Goal: Task Accomplishment & Management: Use online tool/utility

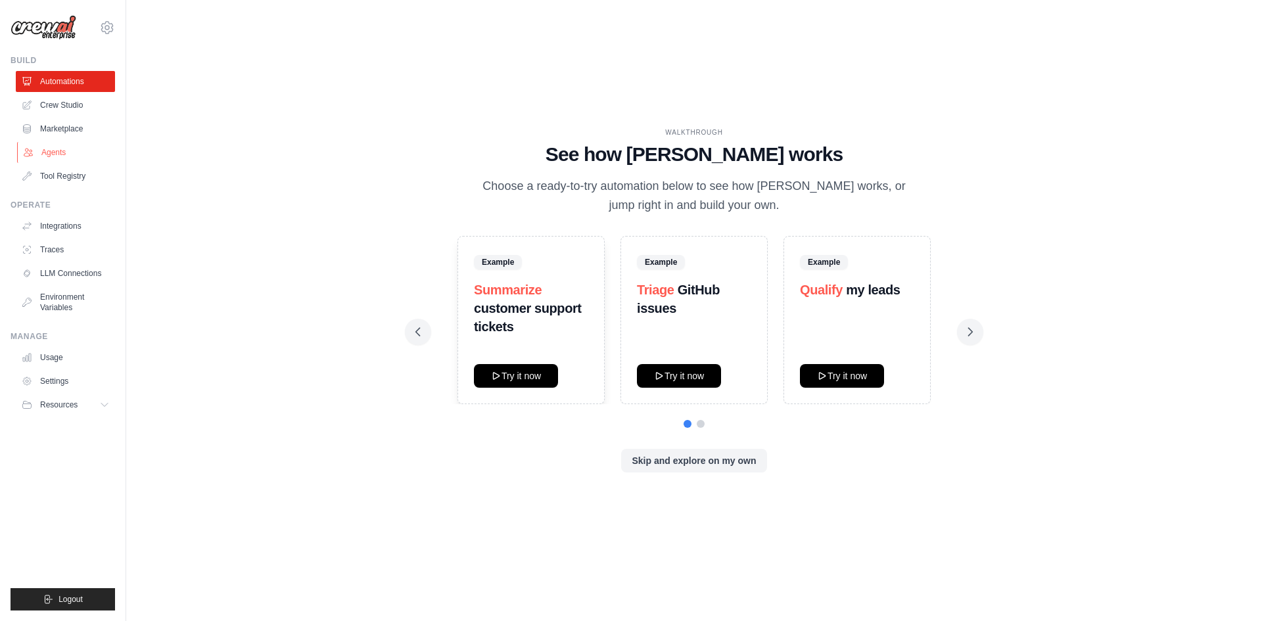
click at [51, 156] on link "Agents" at bounding box center [66, 152] width 99 height 21
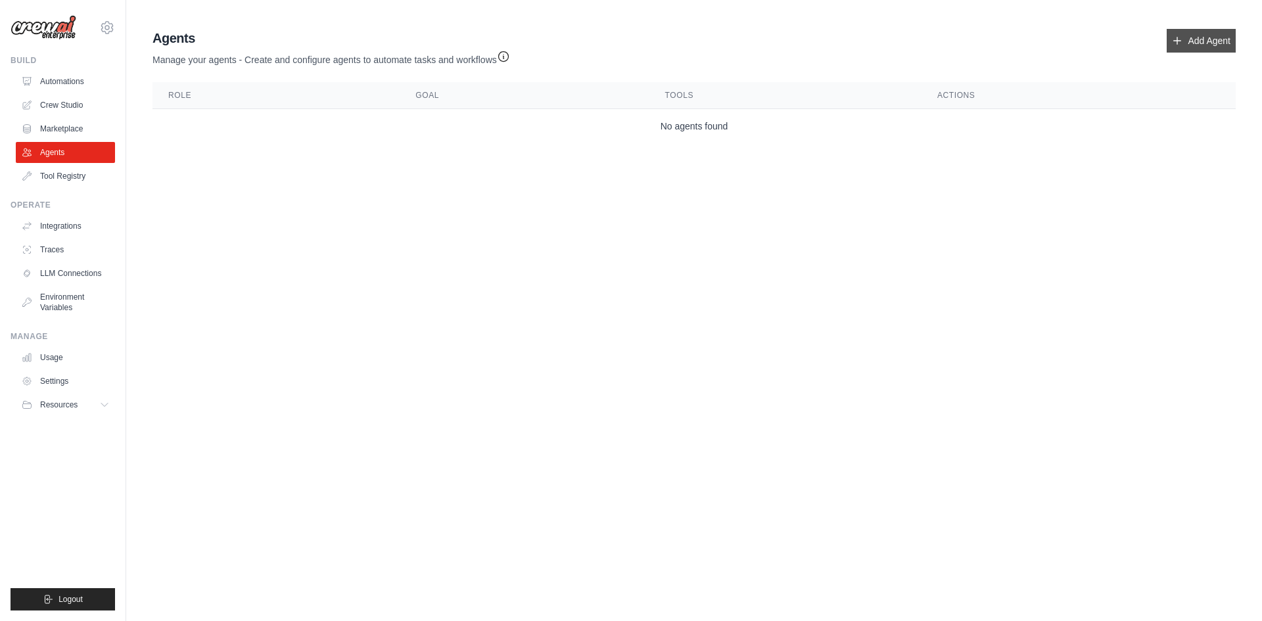
click at [1211, 45] on link "Add Agent" at bounding box center [1201, 41] width 69 height 24
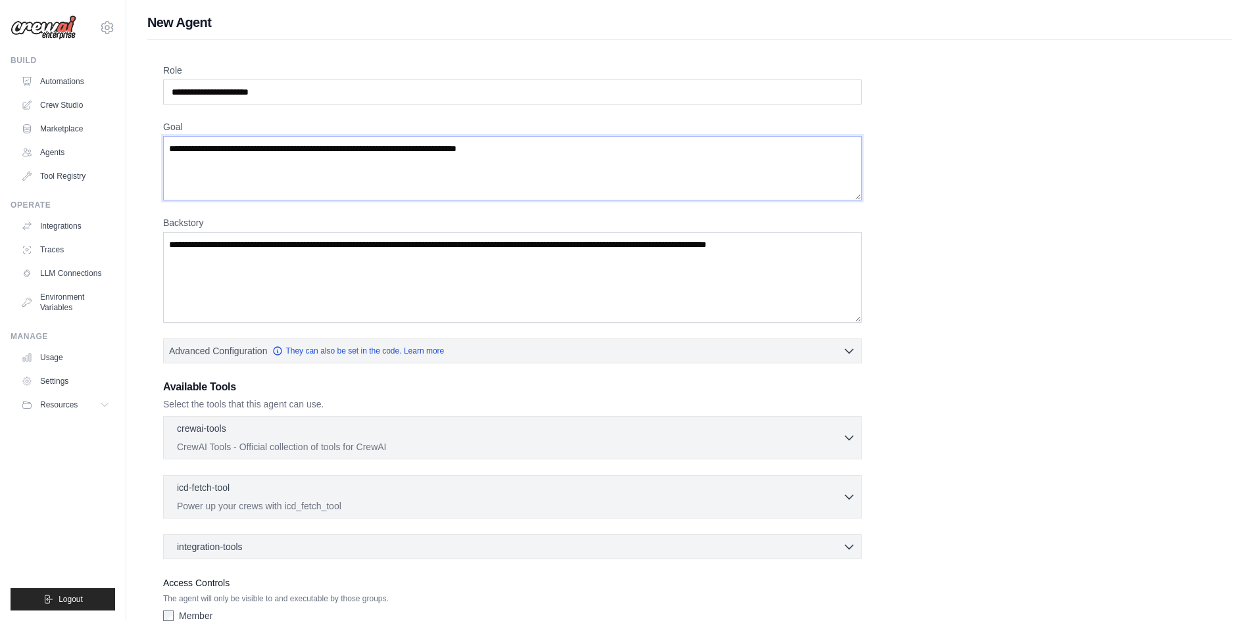
click at [589, 154] on textarea "Goal" at bounding box center [512, 168] width 698 height 64
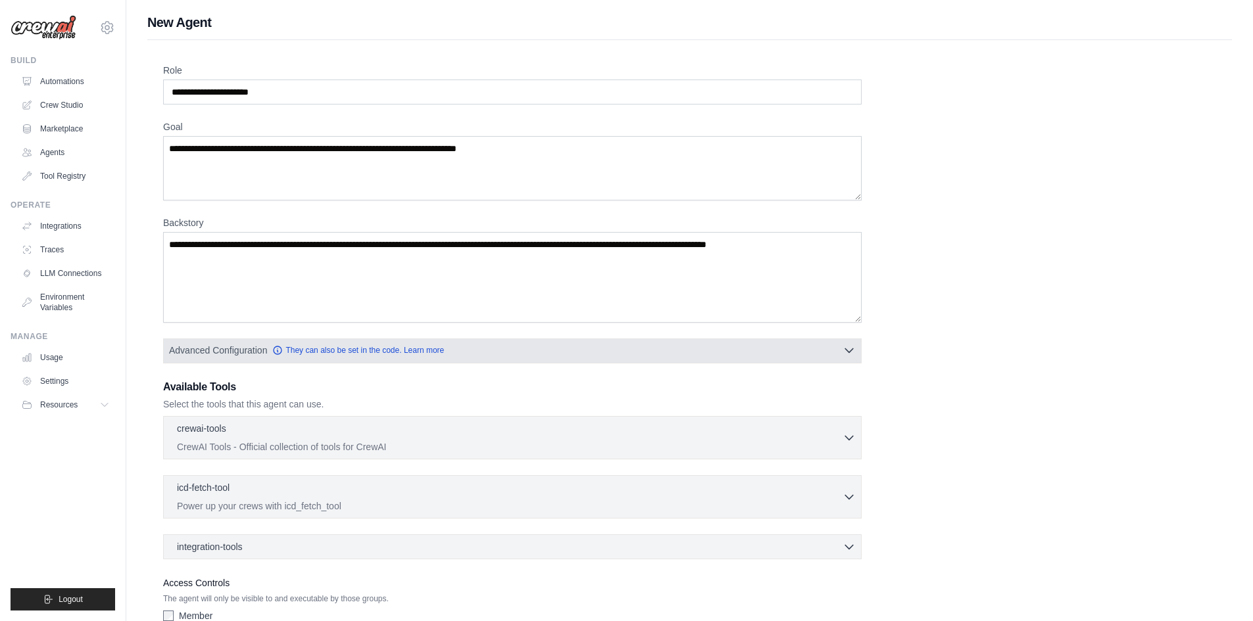
click at [850, 354] on icon "button" at bounding box center [848, 350] width 13 height 13
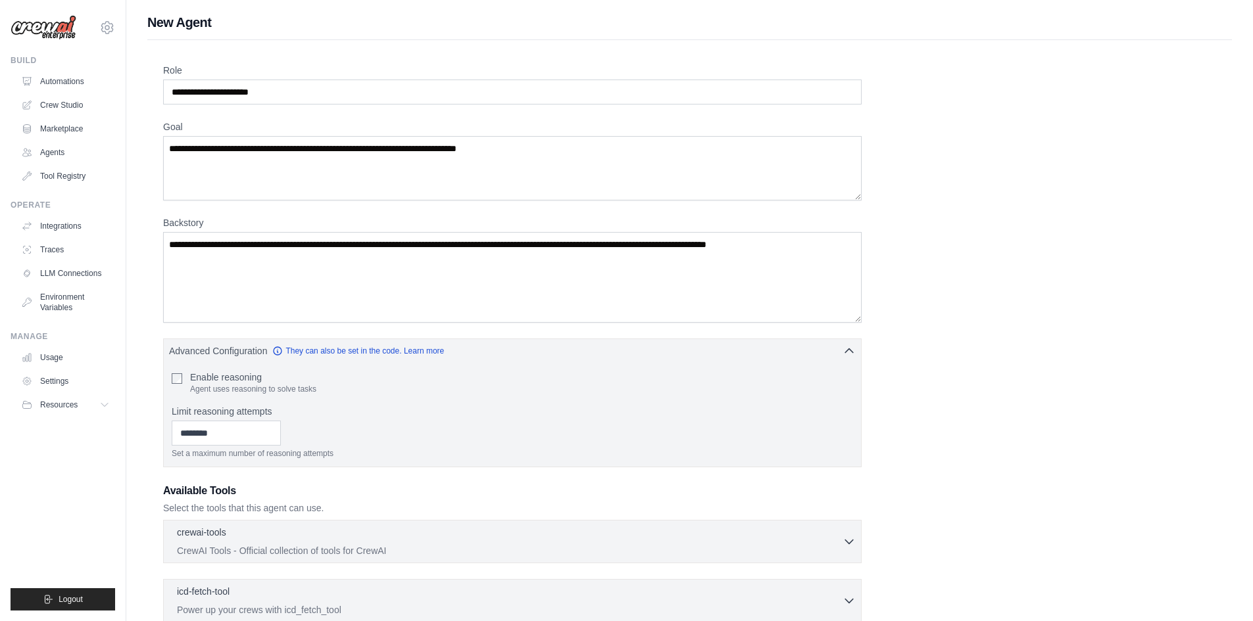
scroll to position [66, 0]
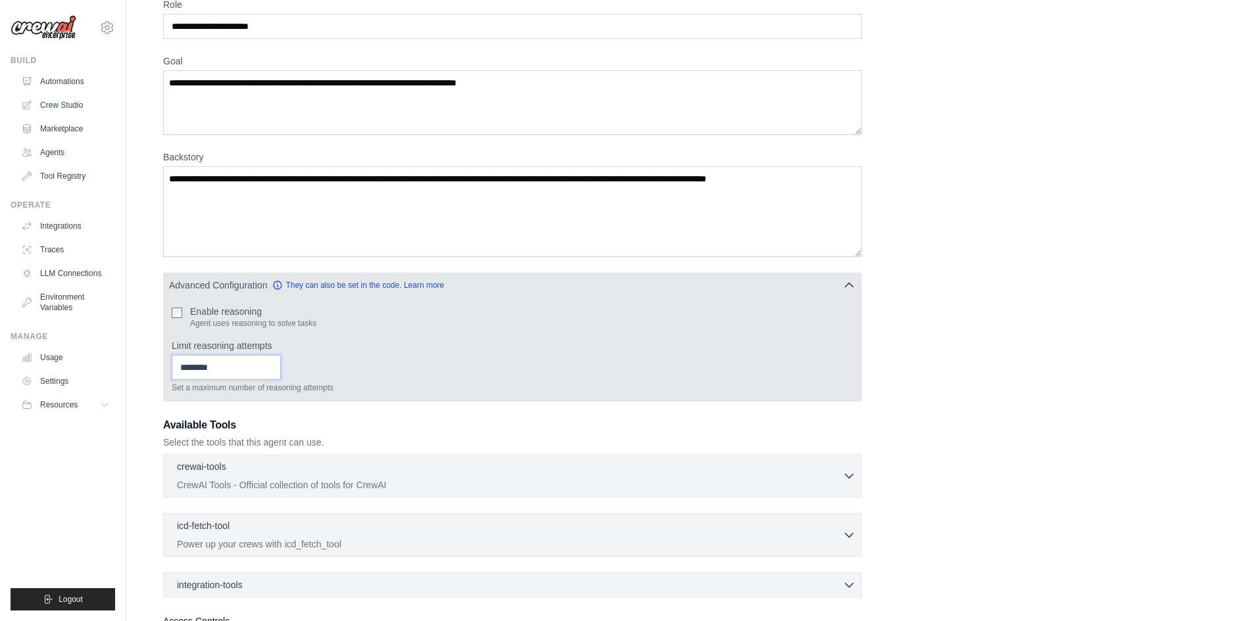
click at [266, 373] on input "Limit reasoning attempts" at bounding box center [226, 367] width 109 height 25
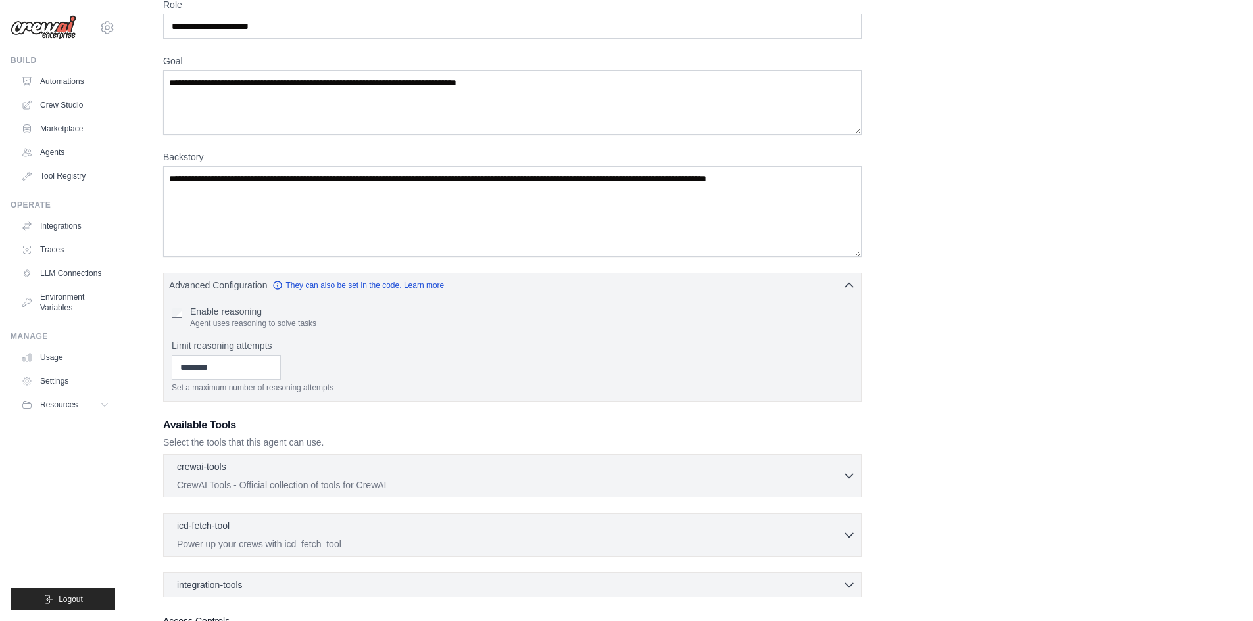
click at [1016, 323] on div "Role Goal [GEOGRAPHIC_DATA] Advanced Configuration They can also be set in the …" at bounding box center [689, 341] width 1053 height 686
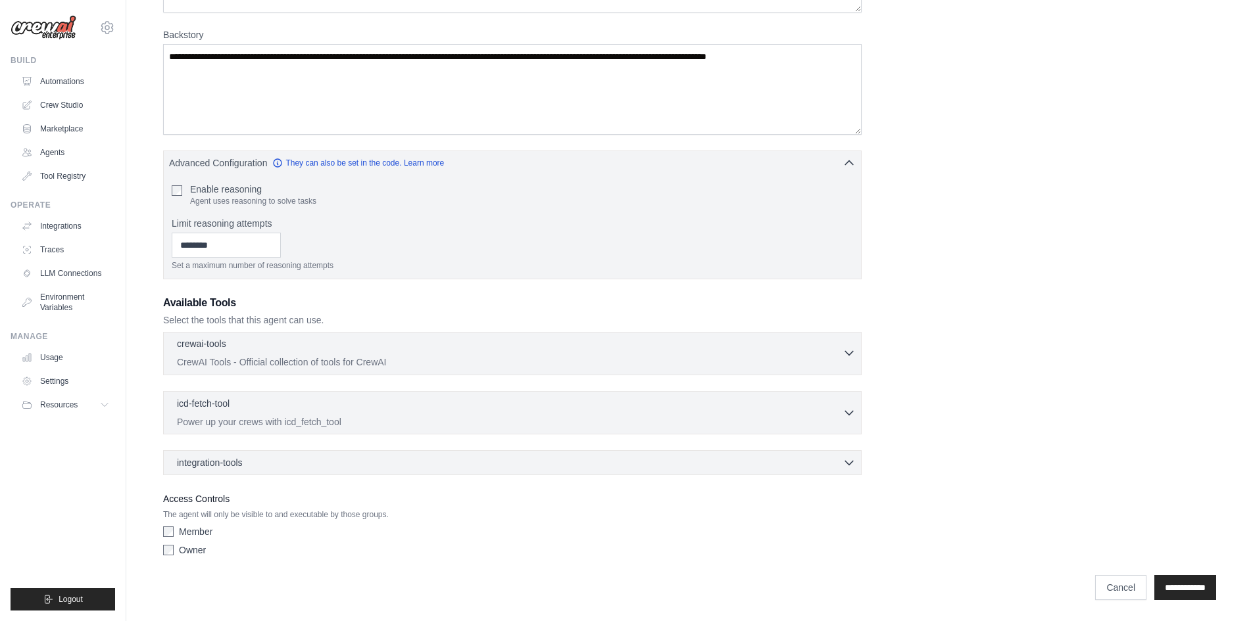
click at [849, 350] on icon "button" at bounding box center [848, 353] width 13 height 13
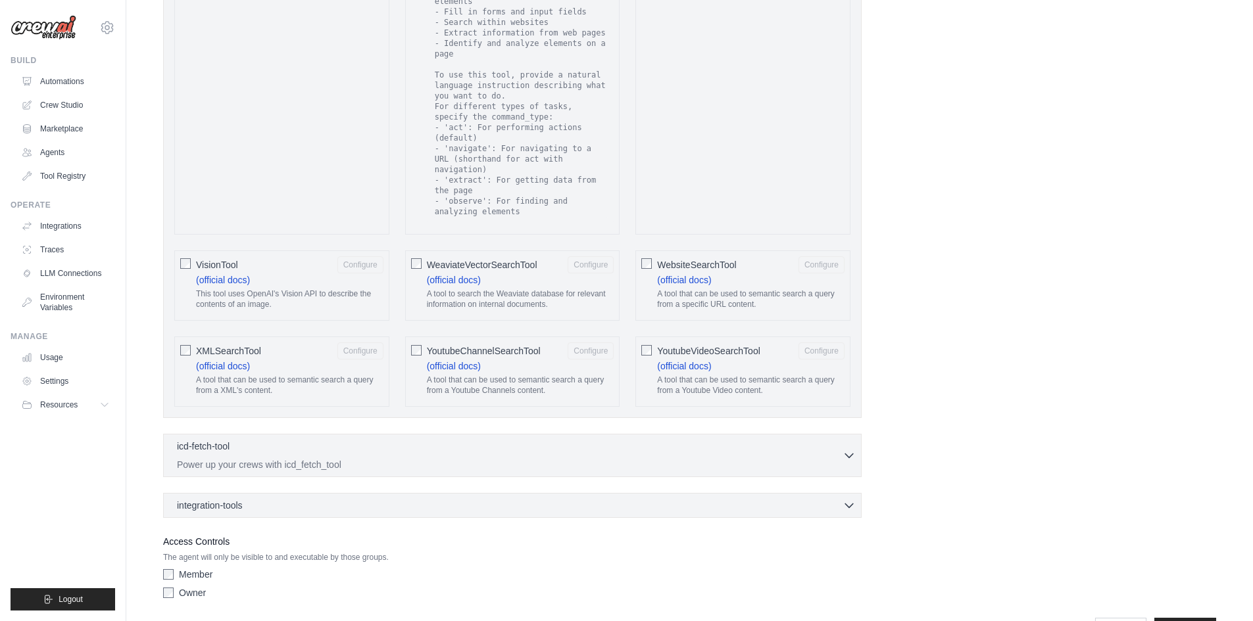
scroll to position [2405, 0]
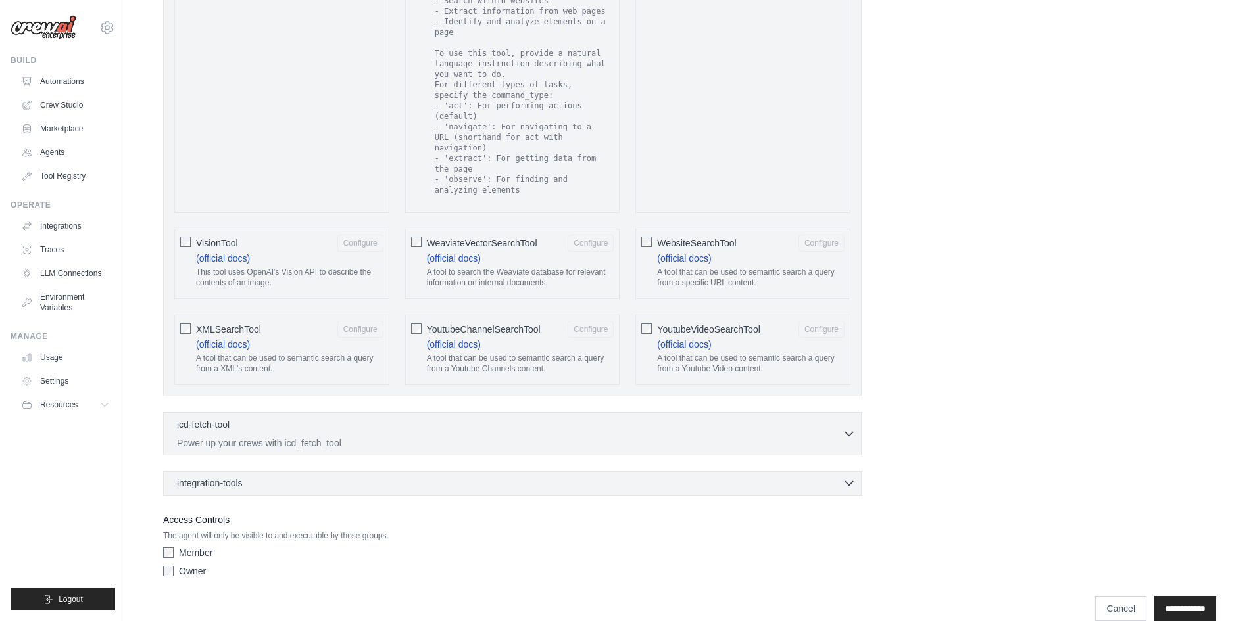
click at [786, 471] on div "integration-tools 0 selected Notion Google Sheets Box Jira" at bounding box center [512, 483] width 698 height 25
click at [812, 477] on div "integration-tools 0 selected" at bounding box center [516, 483] width 679 height 13
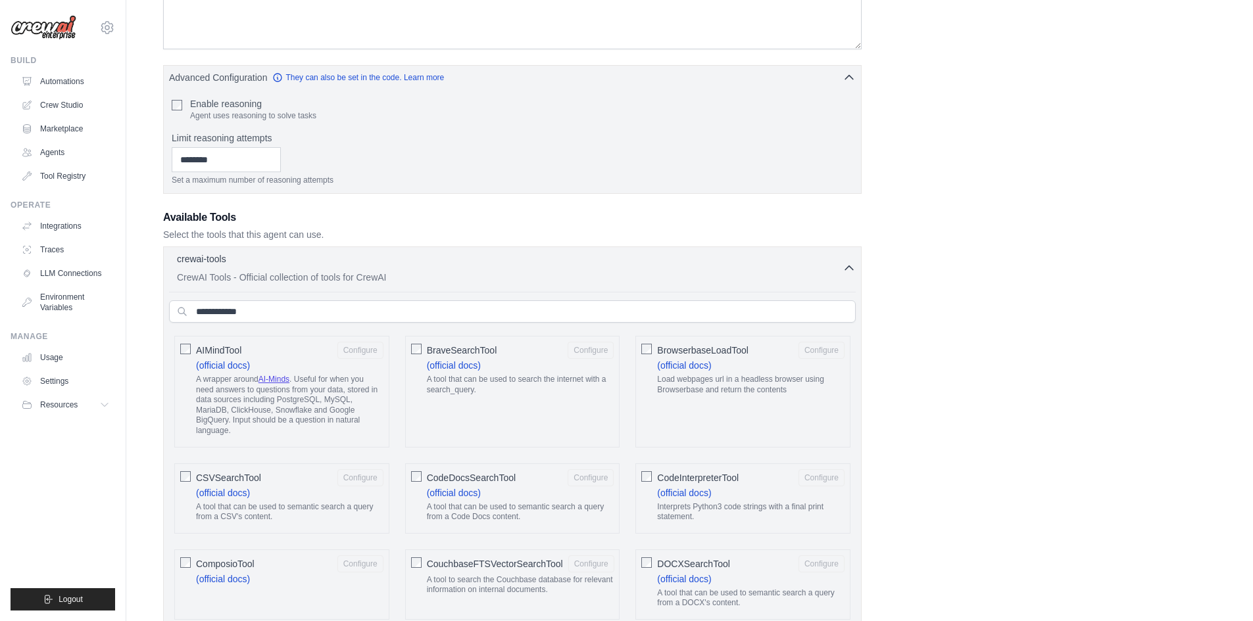
scroll to position [99, 0]
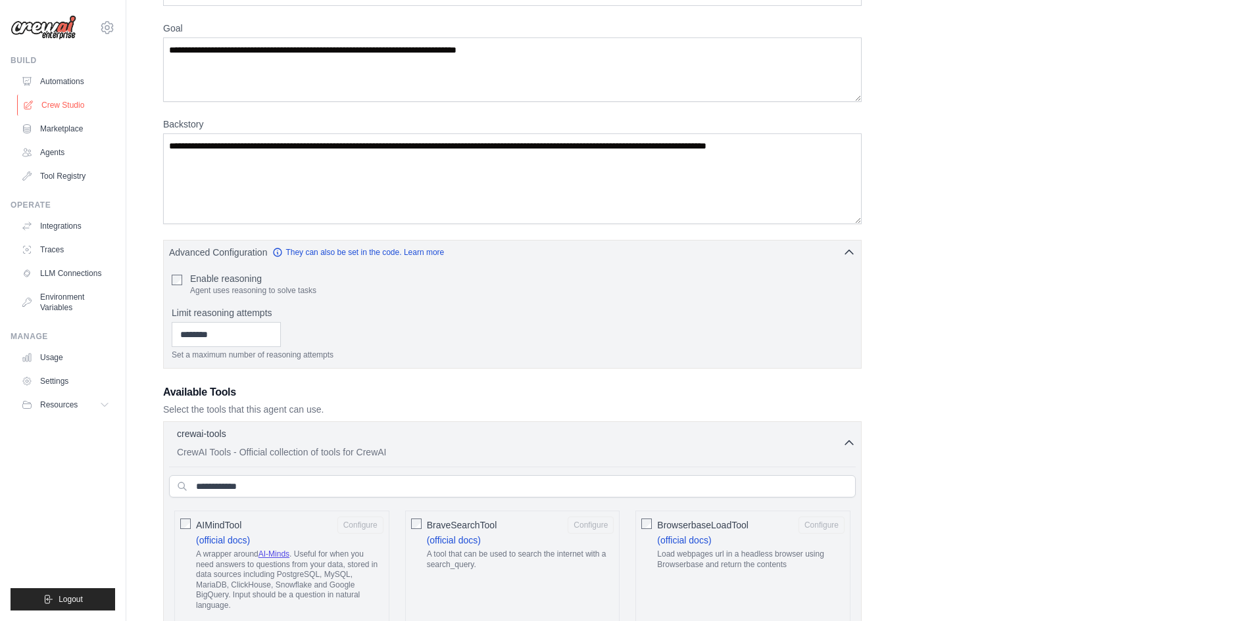
click at [61, 111] on link "Crew Studio" at bounding box center [66, 105] width 99 height 21
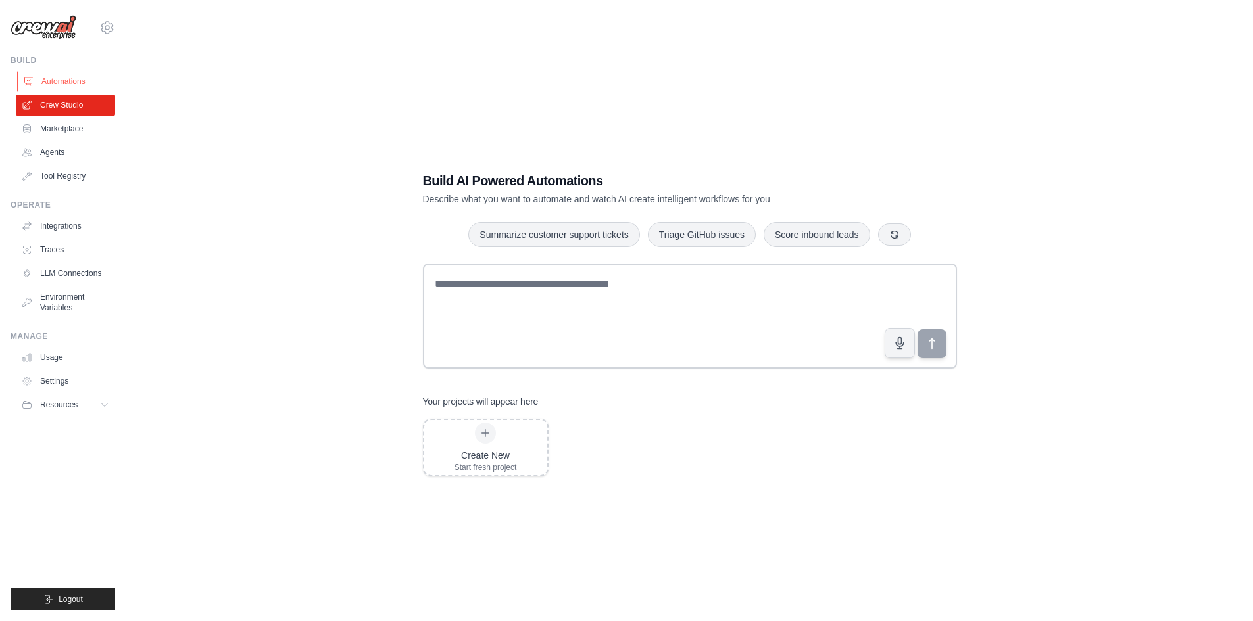
click at [72, 87] on link "Automations" at bounding box center [66, 81] width 99 height 21
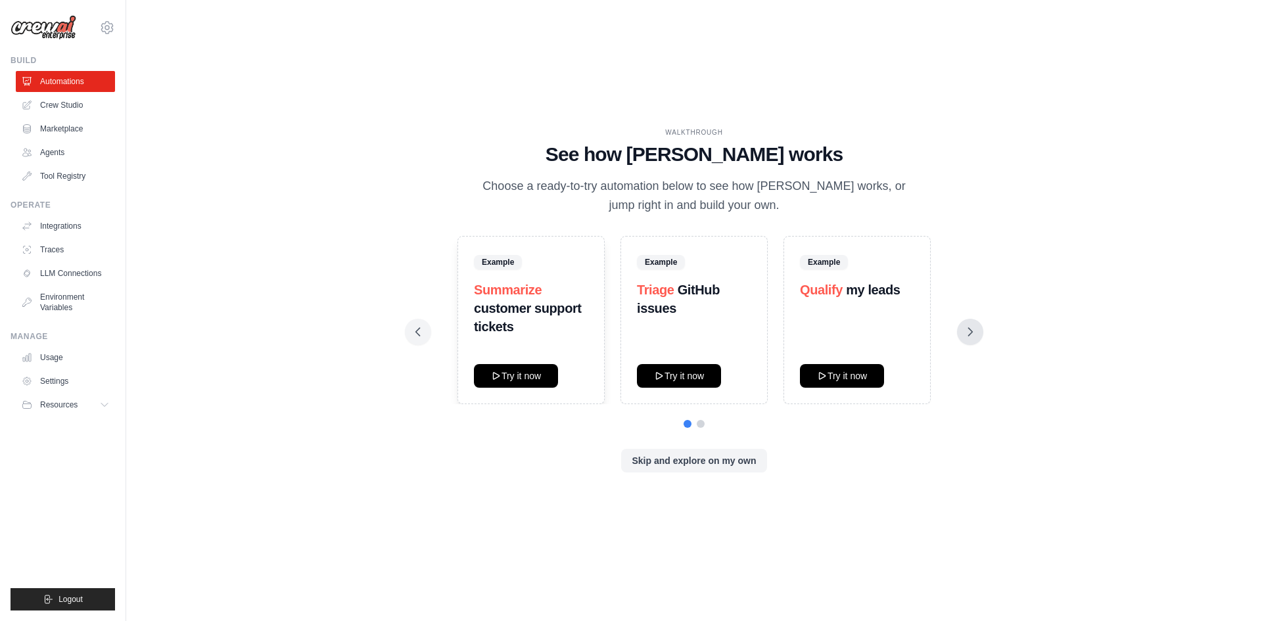
click at [965, 331] on icon at bounding box center [970, 331] width 13 height 13
click at [417, 331] on icon at bounding box center [418, 332] width 4 height 8
click at [671, 375] on button "Try it now" at bounding box center [679, 376] width 84 height 24
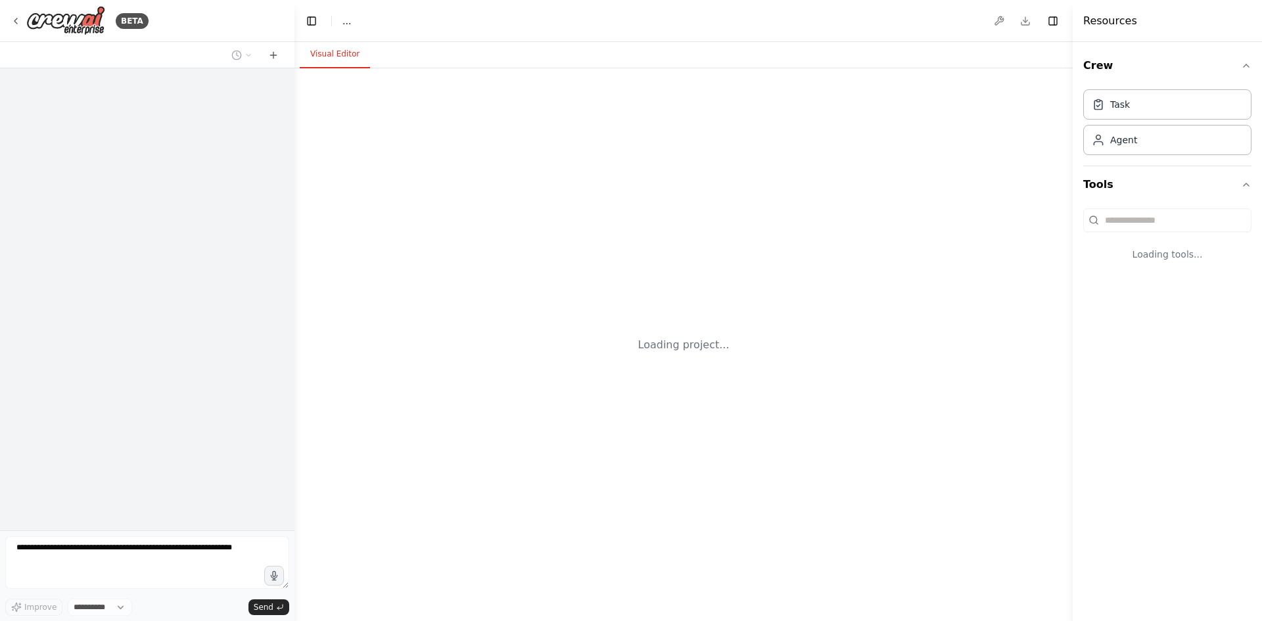
select select "****"
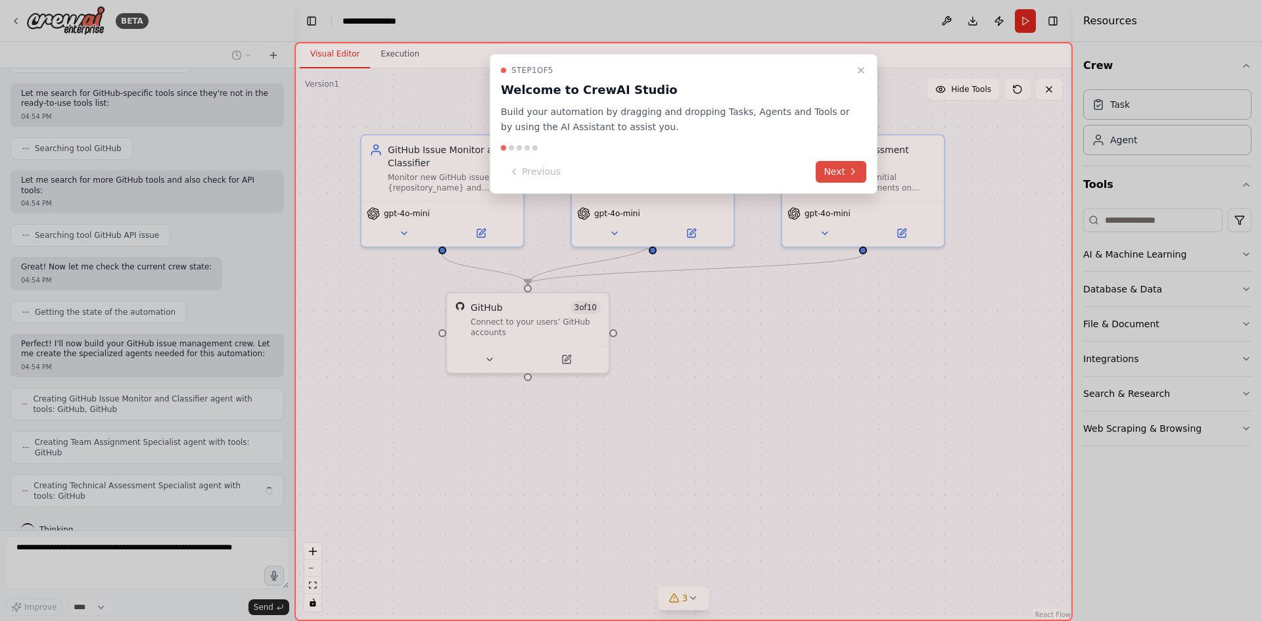
scroll to position [191, 0]
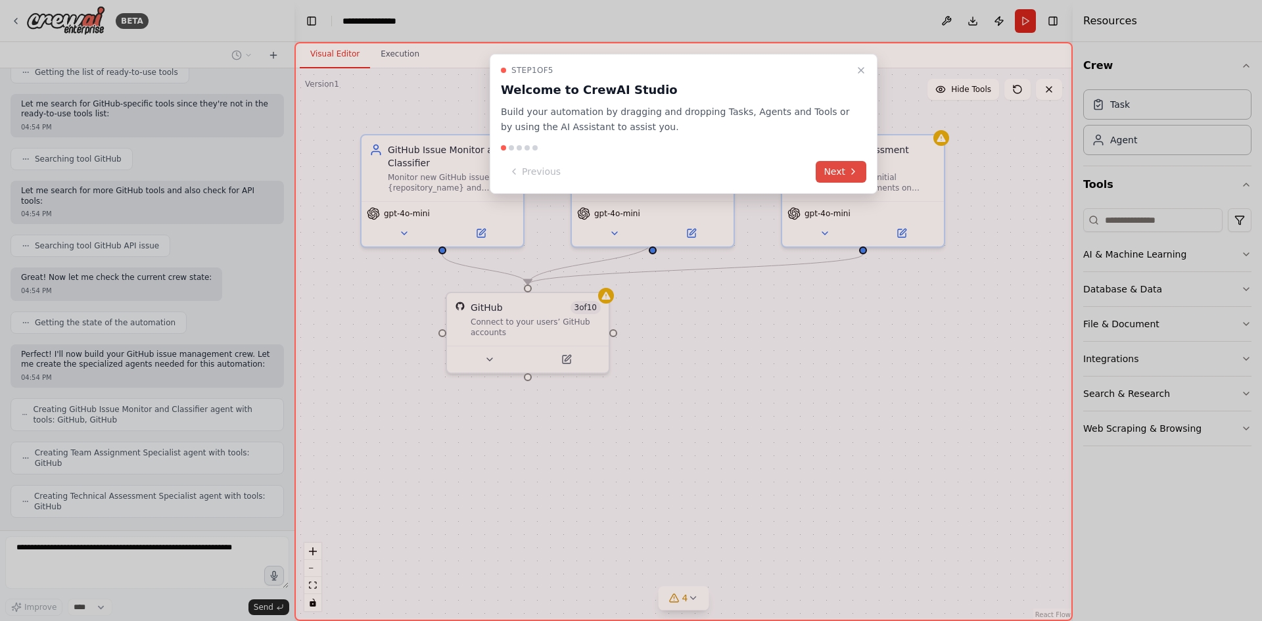
click at [833, 174] on button "Next" at bounding box center [841, 172] width 51 height 22
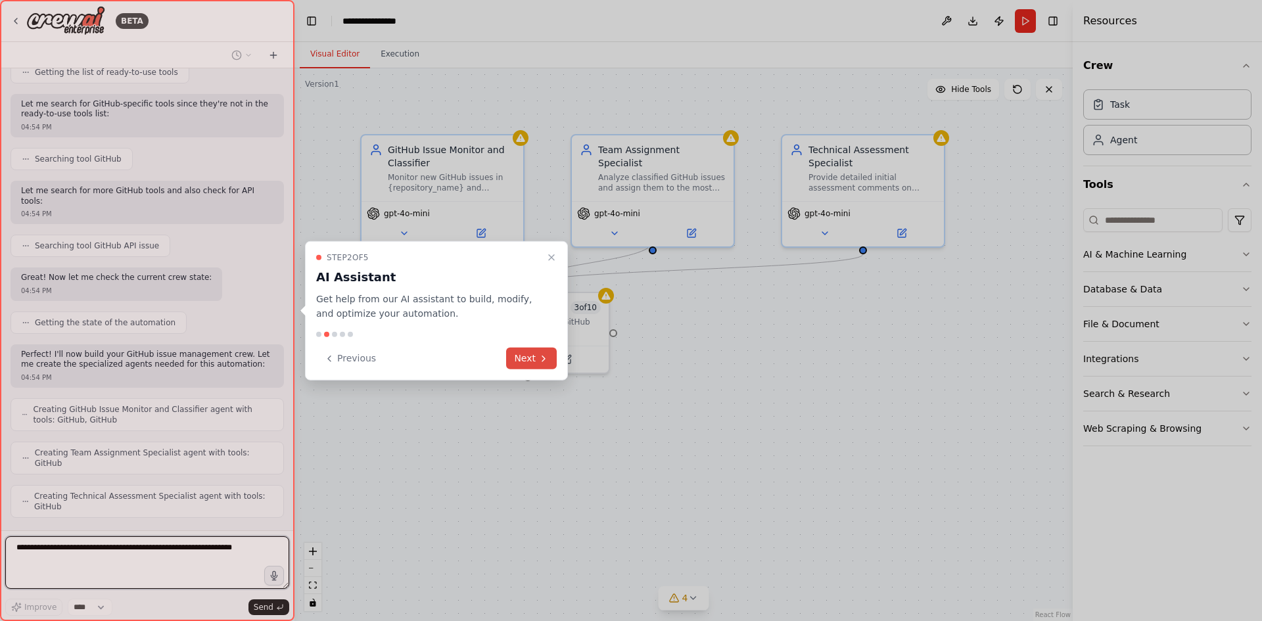
click at [523, 362] on button "Next" at bounding box center [531, 359] width 51 height 22
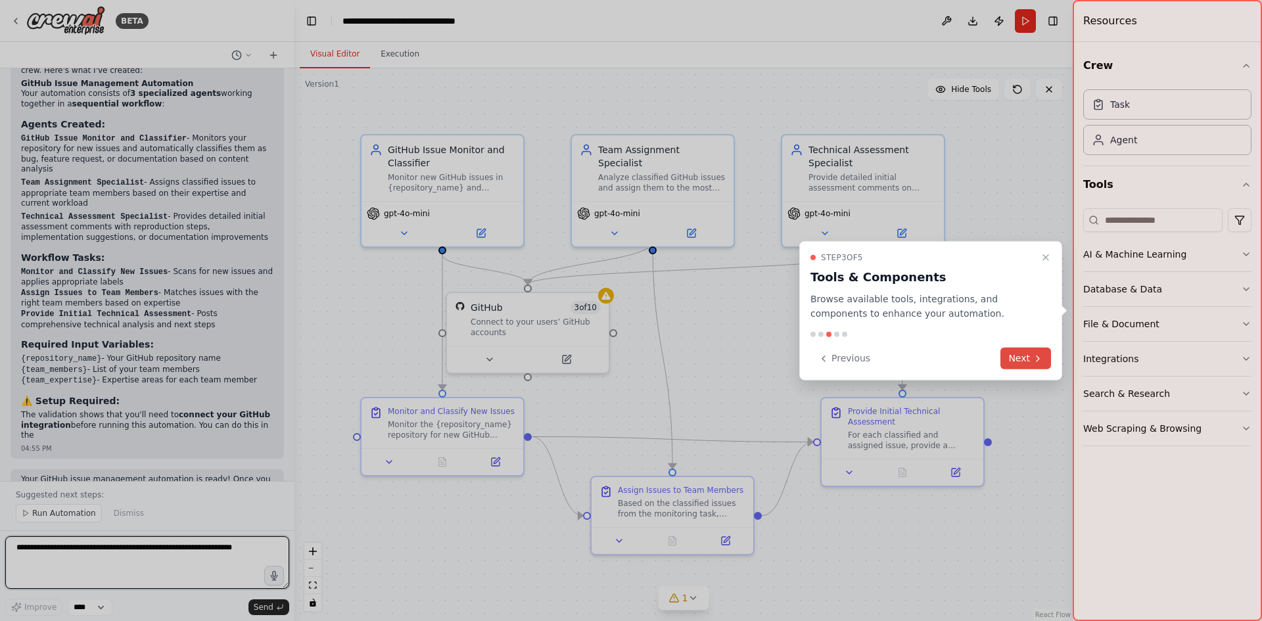
scroll to position [941, 0]
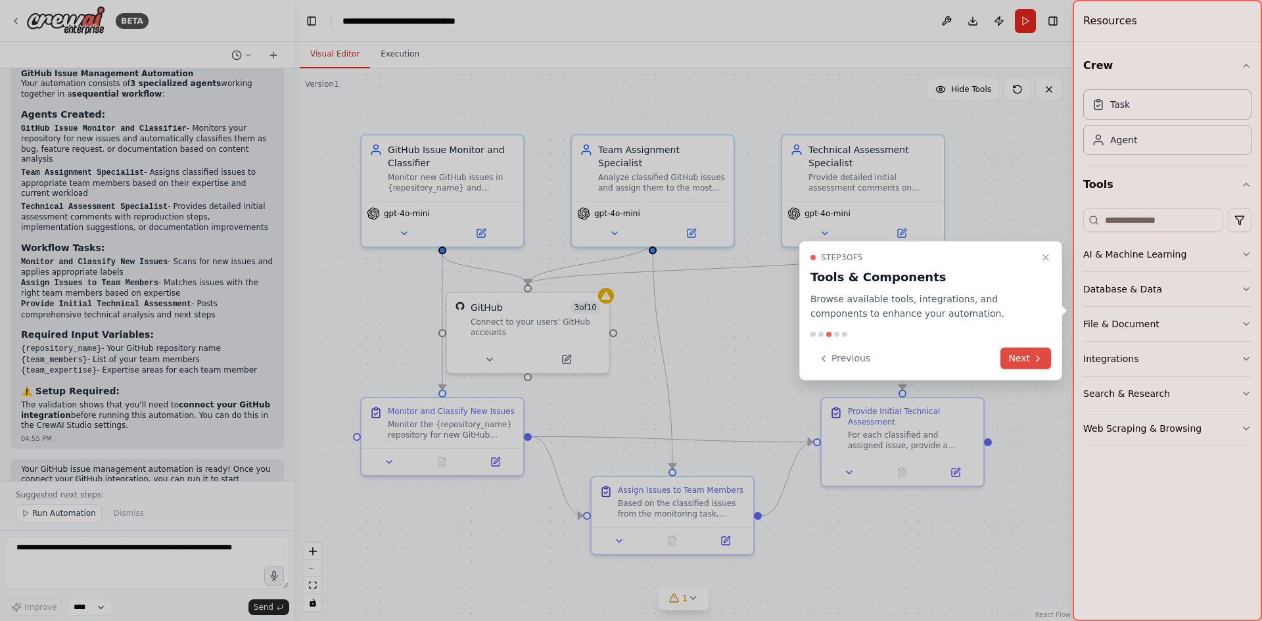
click at [1015, 358] on button "Next" at bounding box center [1026, 359] width 51 height 22
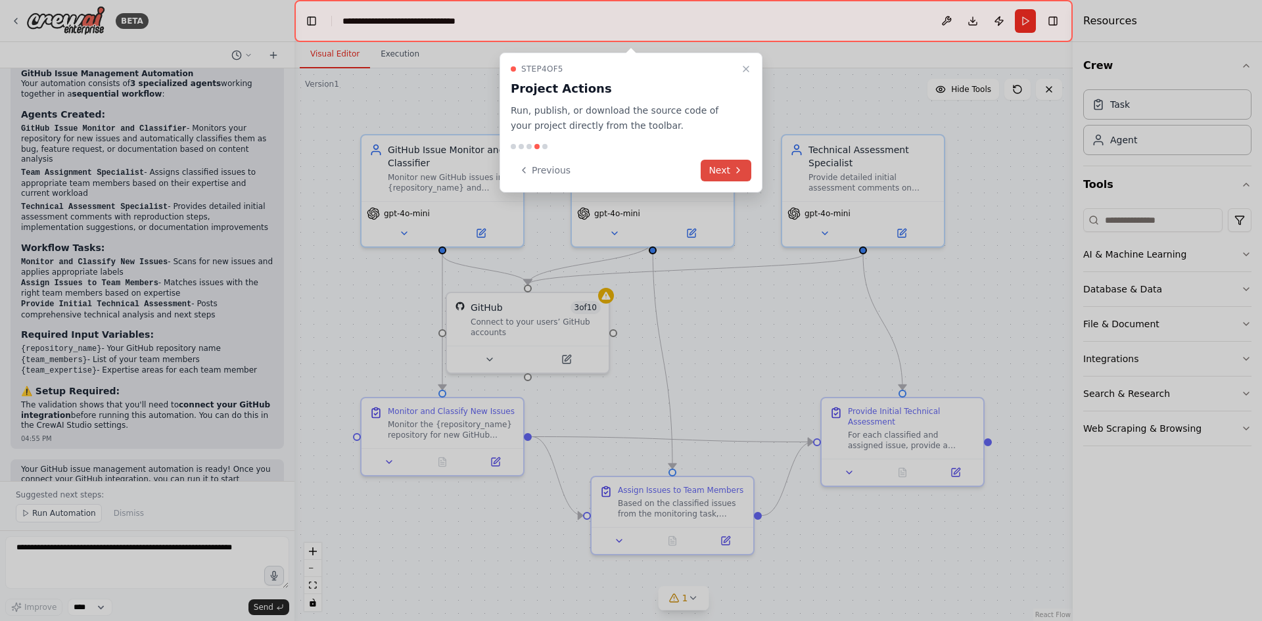
click at [733, 178] on button "Next" at bounding box center [726, 171] width 51 height 22
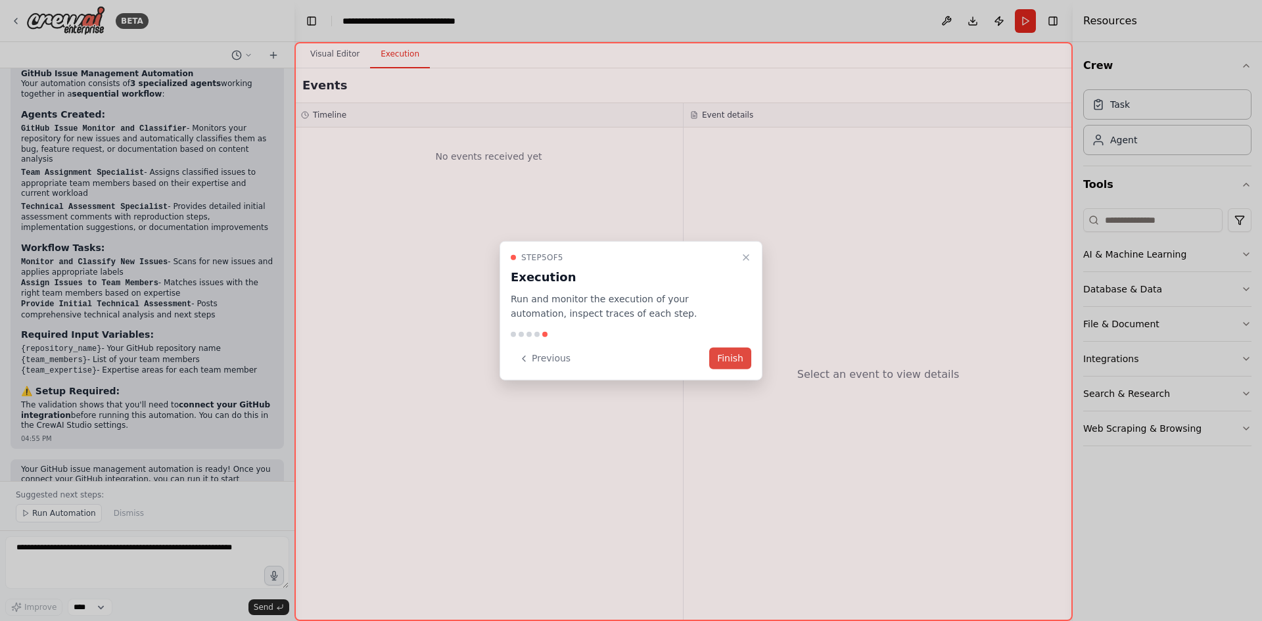
click at [724, 361] on button "Finish" at bounding box center [730, 359] width 42 height 22
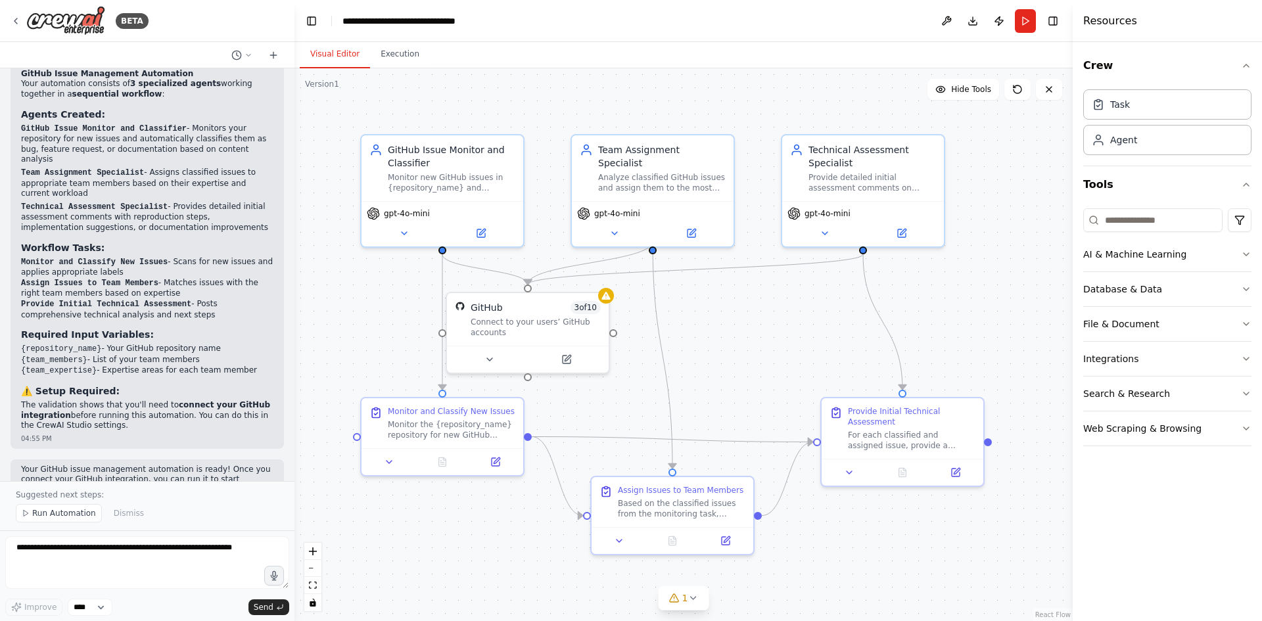
click at [725, 324] on div ".deletable-edge-delete-btn { width: 20px; height: 20px; border: 0px solid #ffff…" at bounding box center [684, 344] width 779 height 553
click at [807, 219] on div "gpt-4o-mini" at bounding box center [863, 221] width 162 height 45
click at [784, 322] on div ".deletable-edge-delete-btn { width: 20px; height: 20px; border: 0px solid #ffff…" at bounding box center [684, 344] width 779 height 553
click at [614, 226] on icon at bounding box center [615, 231] width 11 height 11
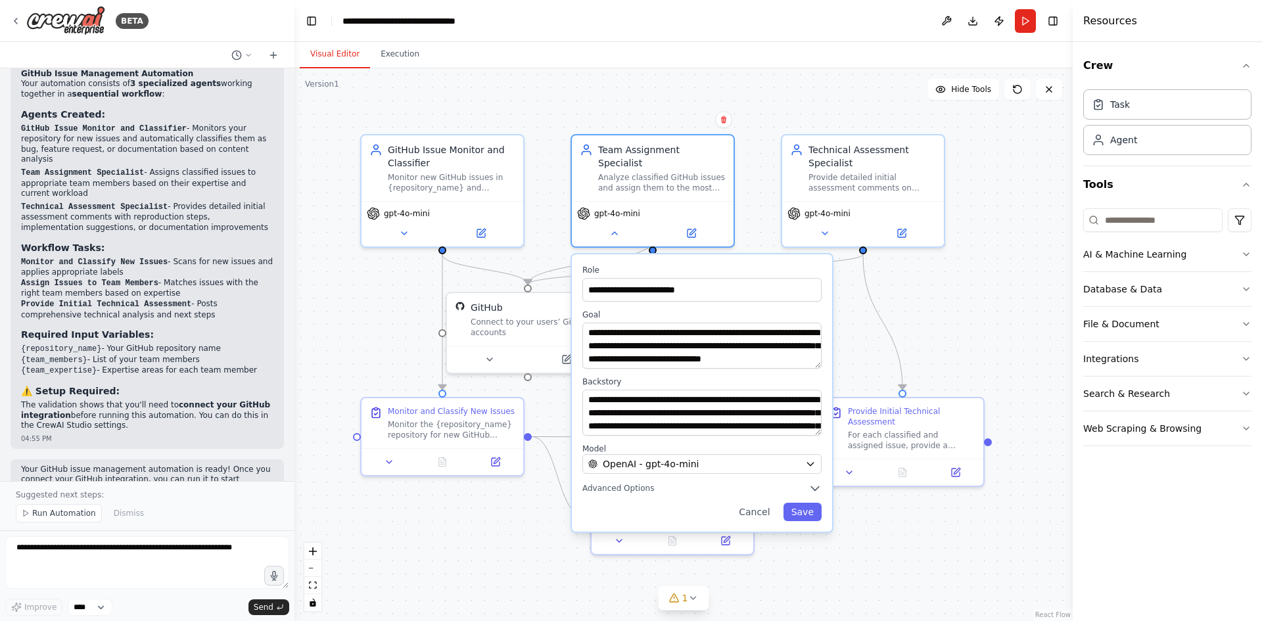
click at [765, 107] on div ".deletable-edge-delete-btn { width: 20px; height: 20px; border: 0px solid #ffff…" at bounding box center [684, 344] width 779 height 553
click at [412, 60] on button "Execution" at bounding box center [400, 55] width 60 height 28
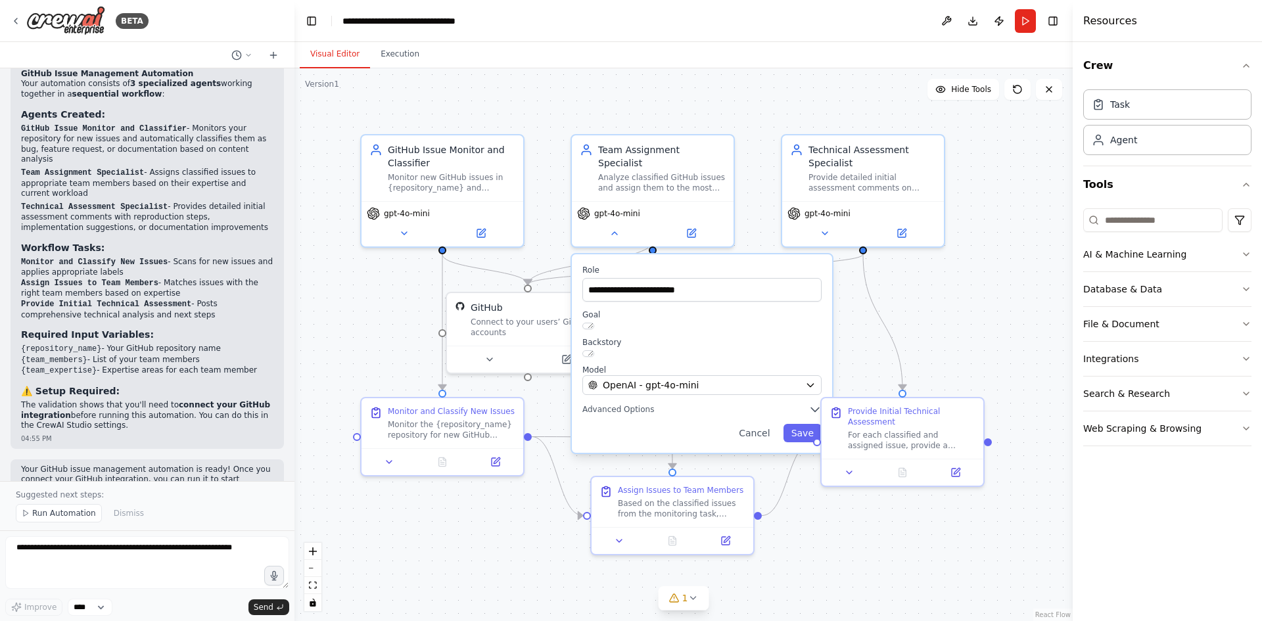
click at [319, 55] on button "Visual Editor" at bounding box center [335, 55] width 70 height 28
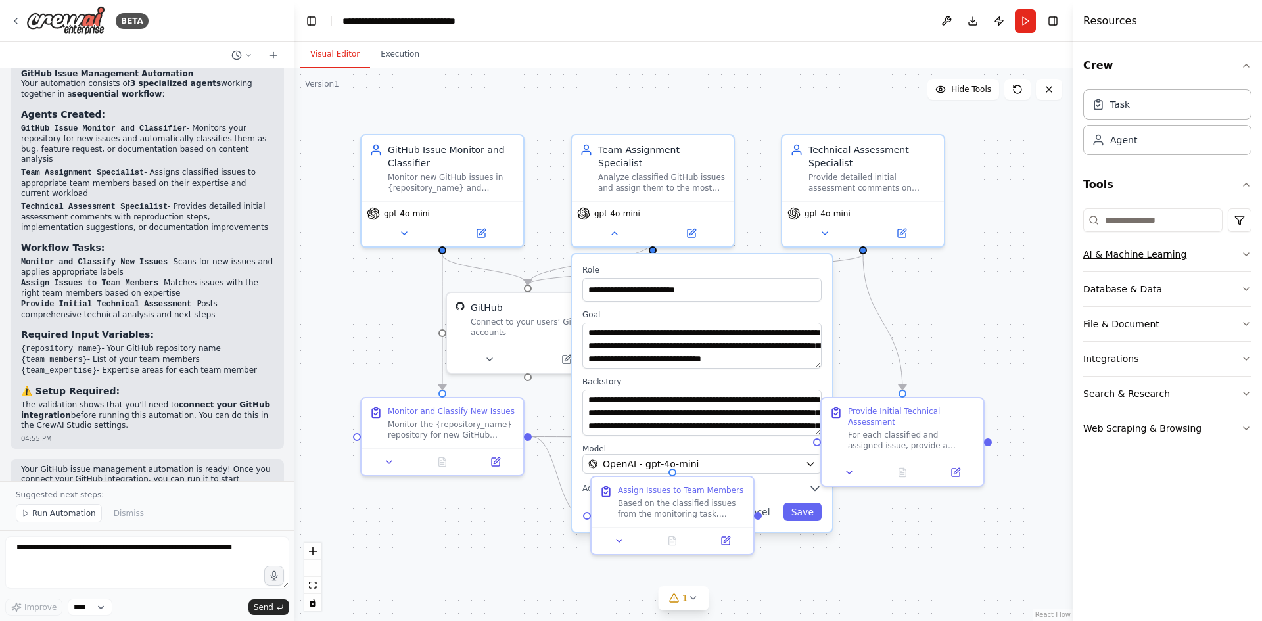
click at [1216, 256] on button "AI & Machine Learning" at bounding box center [1168, 254] width 168 height 34
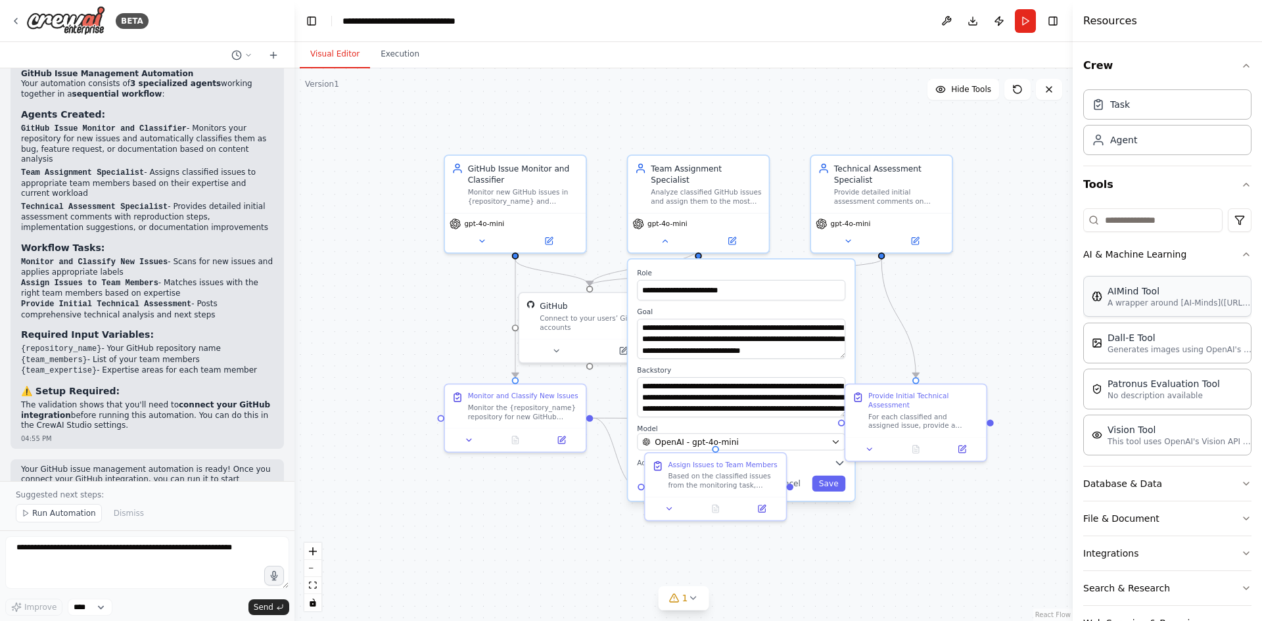
click at [1144, 296] on div "AIMind Tool" at bounding box center [1180, 291] width 145 height 13
click at [1136, 347] on p "Generates images using OpenAI's Dall-E model." at bounding box center [1180, 349] width 145 height 11
click at [1137, 393] on p "No description available" at bounding box center [1164, 395] width 112 height 11
click at [1132, 443] on p "This tool uses OpenAI's Vision API to describe the contents of an image." at bounding box center [1180, 441] width 145 height 11
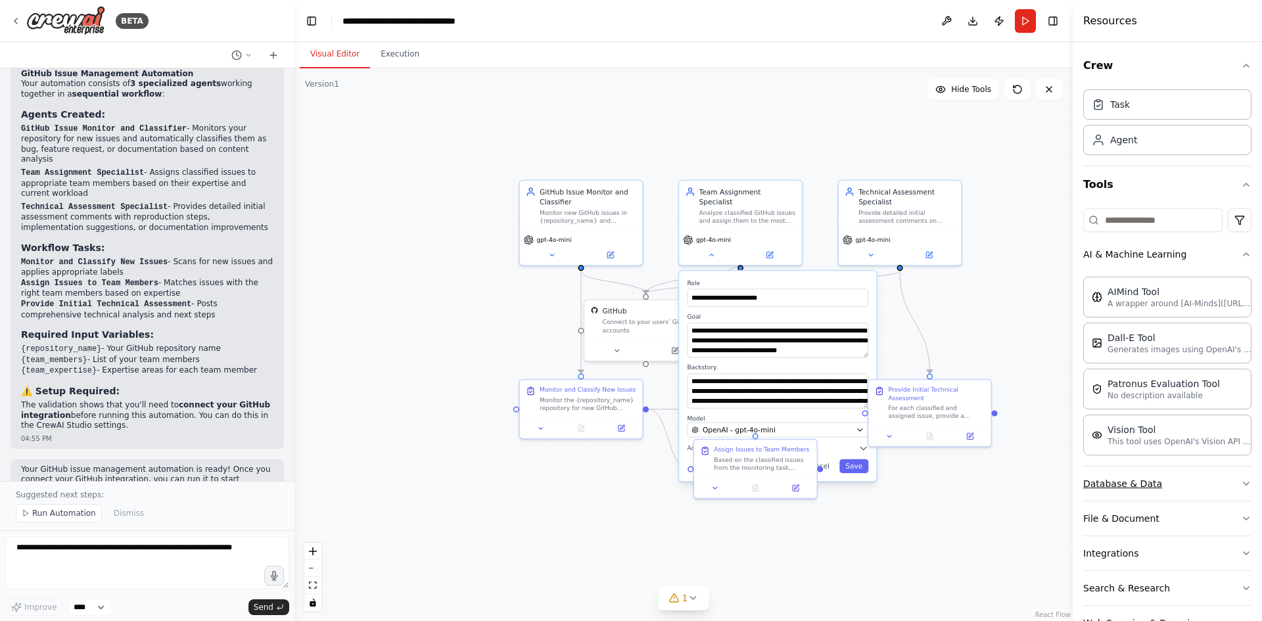
click at [1117, 485] on button "Database & Data" at bounding box center [1168, 484] width 168 height 34
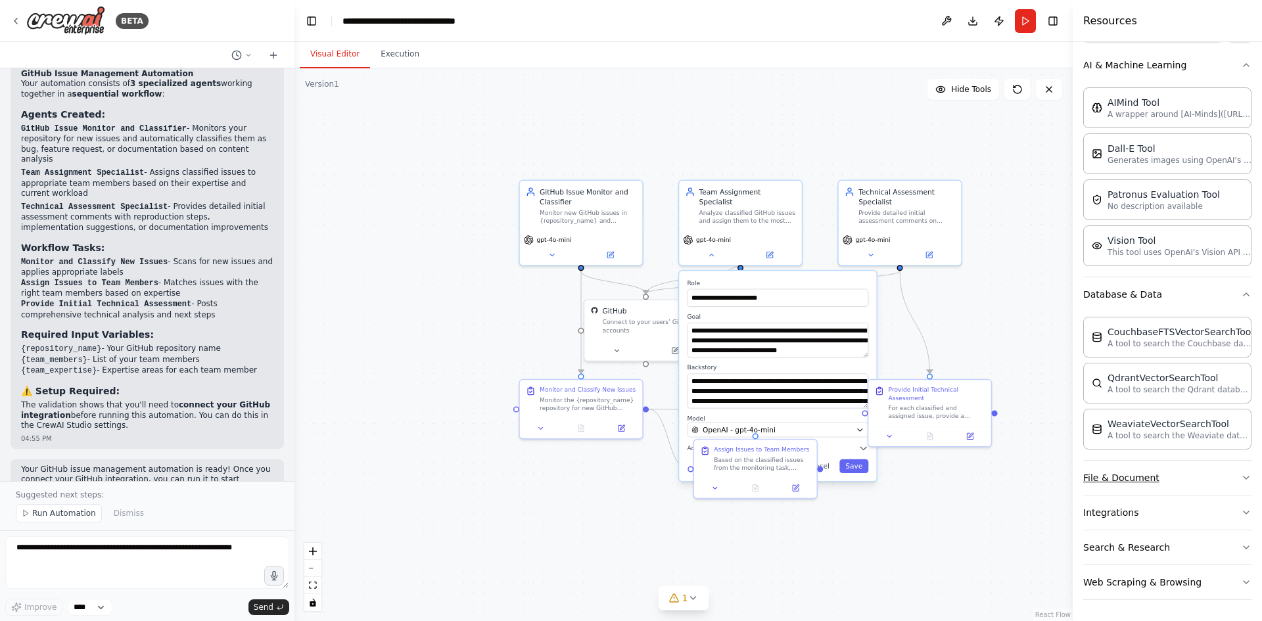
click at [1167, 485] on button "File & Document" at bounding box center [1168, 478] width 168 height 34
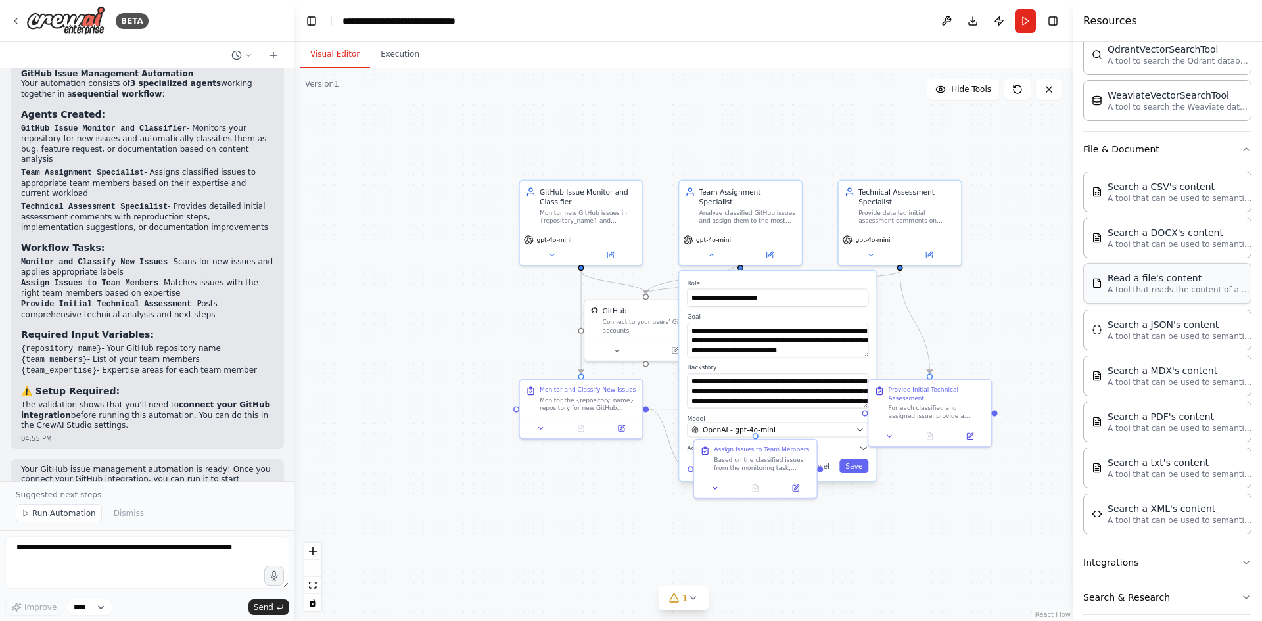
scroll to position [568, 0]
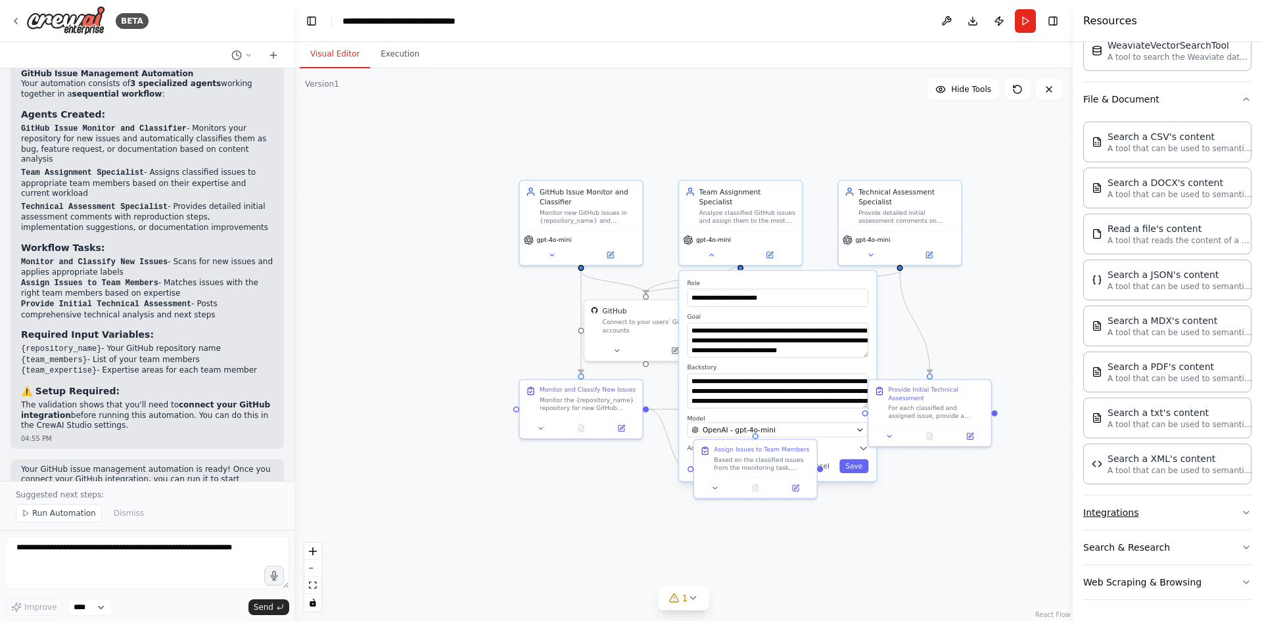
click at [1201, 516] on button "Integrations" at bounding box center [1168, 513] width 168 height 34
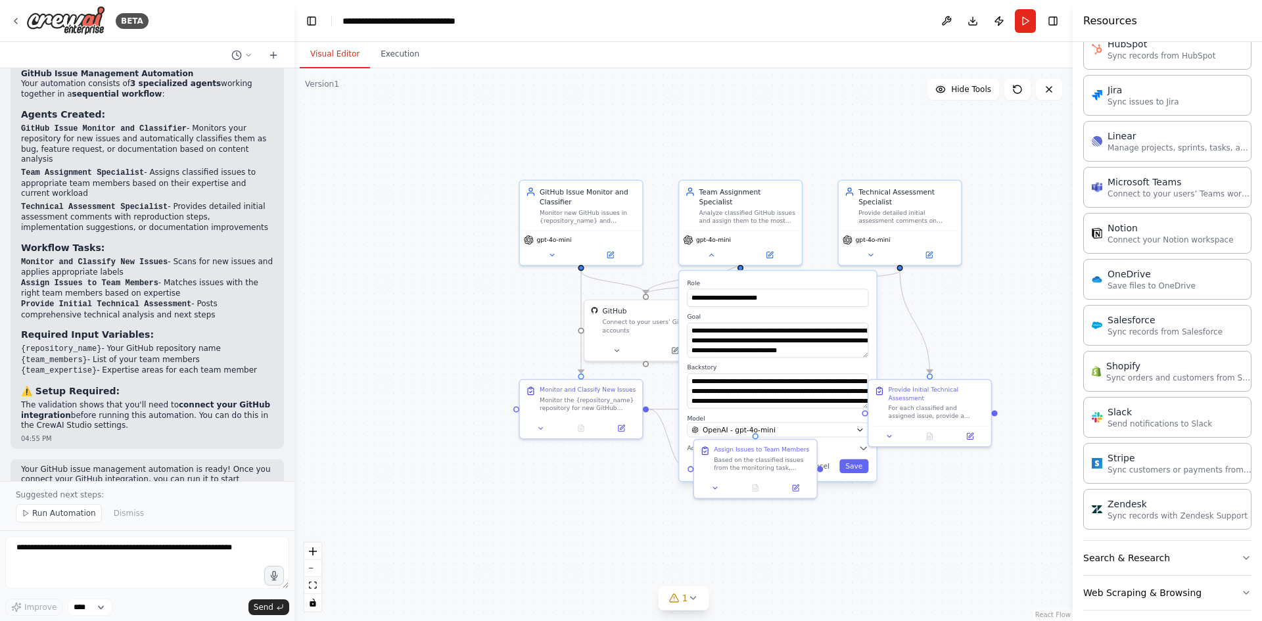
scroll to position [1499, 0]
